Goal: Task Accomplishment & Management: Use online tool/utility

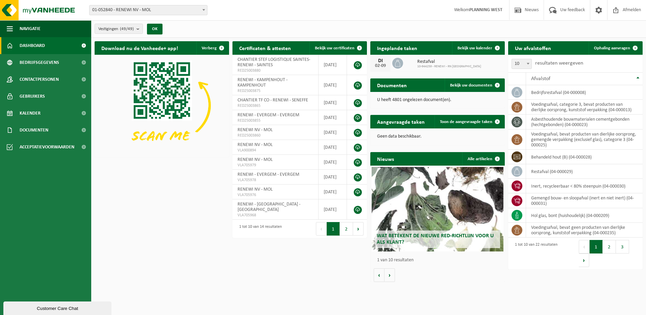
click at [205, 7] on span at bounding box center [203, 9] width 7 height 9
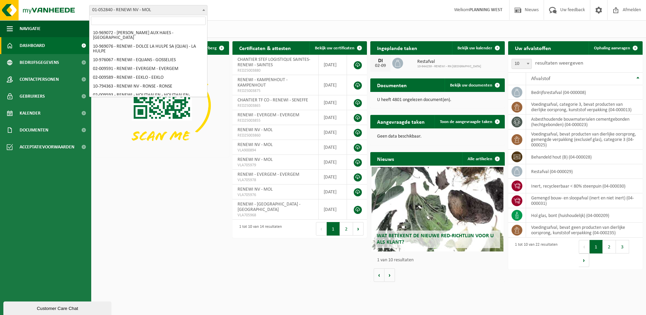
scroll to position [270, 0]
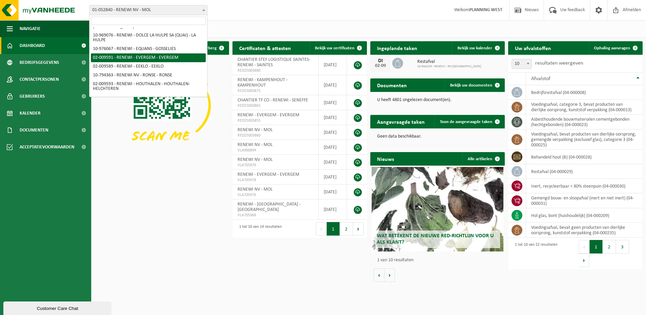
select select "1813"
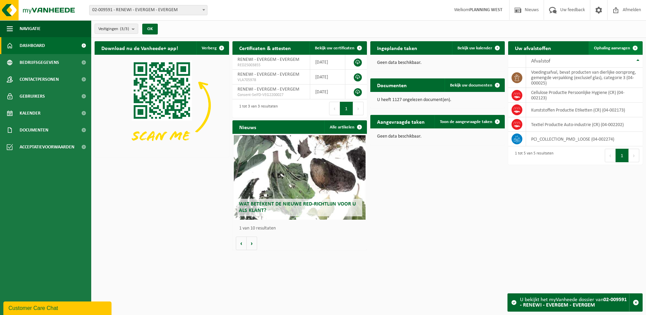
click at [613, 46] on span "Ophaling aanvragen" at bounding box center [612, 48] width 36 height 4
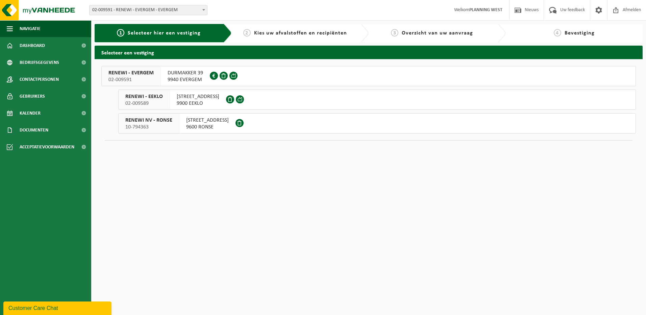
click at [180, 73] on span "DURMAKKER 39" at bounding box center [185, 73] width 35 height 7
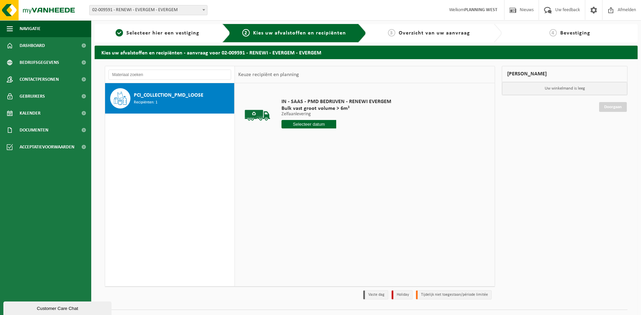
click at [303, 123] on input "text" at bounding box center [309, 124] width 55 height 8
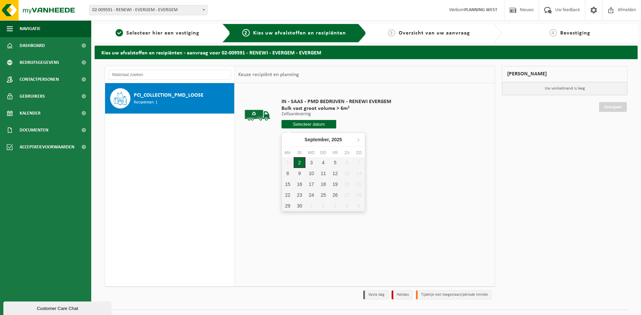
click at [301, 162] on div "2" at bounding box center [300, 162] width 12 height 11
type input "Van 2025-09-02"
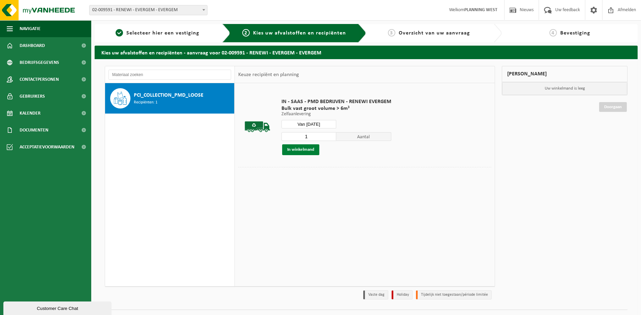
click at [306, 151] on button "In winkelmand" at bounding box center [300, 149] width 37 height 11
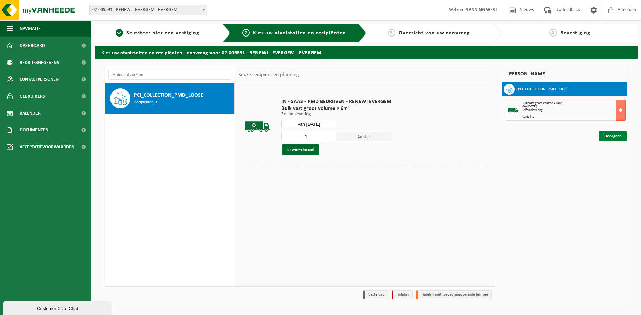
click at [619, 138] on link "Doorgaan" at bounding box center [613, 136] width 28 height 10
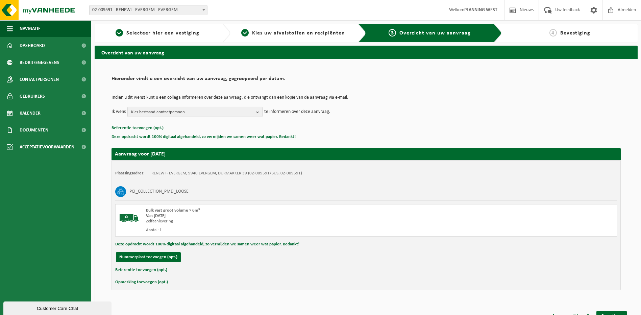
click at [260, 113] on b "button" at bounding box center [259, 111] width 6 height 9
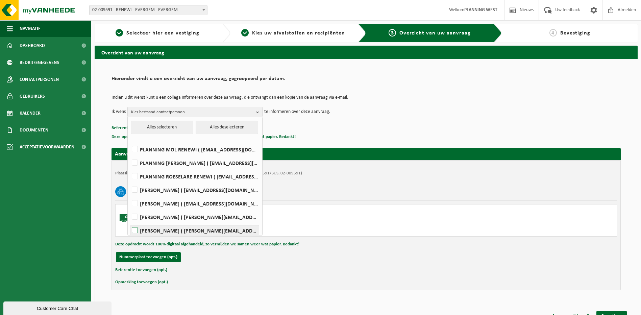
click at [133, 233] on label "PAUL CORNELISSEN ( paul.cornelissen@renewi.com )" at bounding box center [194, 230] width 128 height 10
click at [129, 222] on input "PAUL CORNELISSEN ( paul.cornelissen@renewi.com )" at bounding box center [129, 222] width 0 height 0
checkbox input "true"
click at [397, 130] on p "Referentie toevoegen (opt.)" at bounding box center [366, 128] width 509 height 9
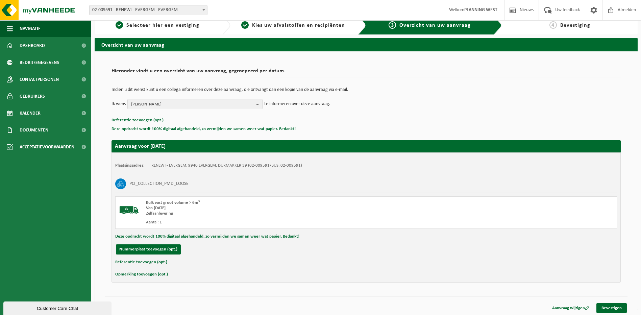
scroll to position [9, 0]
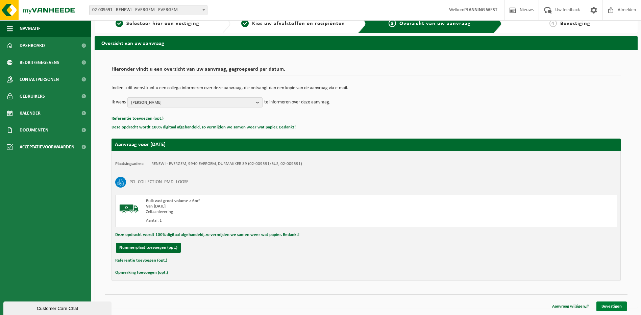
click at [612, 301] on link "Bevestigen" at bounding box center [611, 306] width 30 height 10
